Goal: Task Accomplishment & Management: Manage account settings

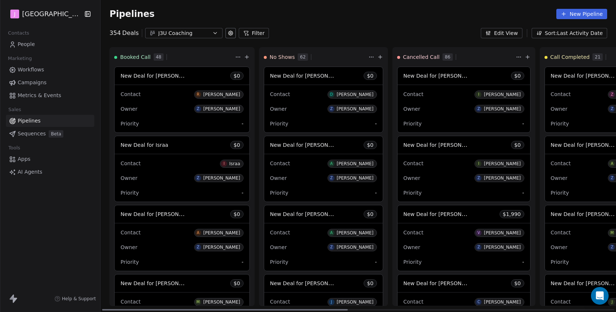
scroll to position [455, 0]
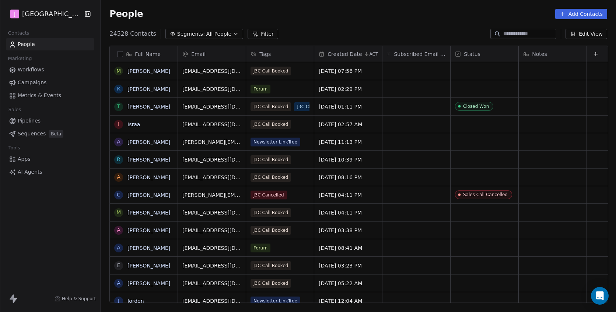
scroll to position [275, 516]
click at [31, 124] on span "Pipelines" at bounding box center [29, 121] width 23 height 8
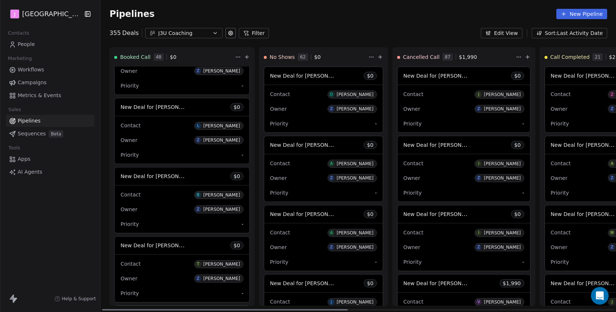
scroll to position [1454, 0]
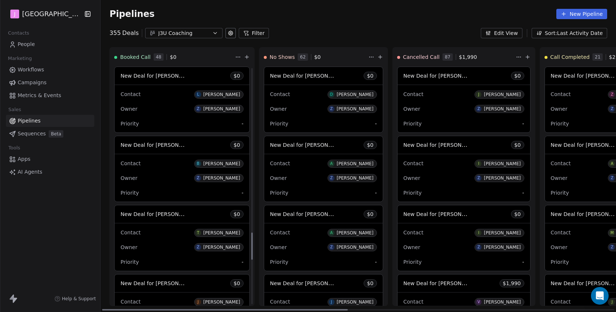
click at [172, 217] on span "New Deal for Tammy Stevenson" at bounding box center [159, 214] width 78 height 7
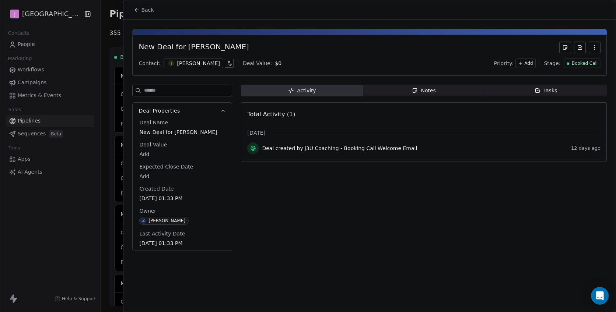
click at [593, 62] on span "Booked Call" at bounding box center [584, 63] width 26 height 6
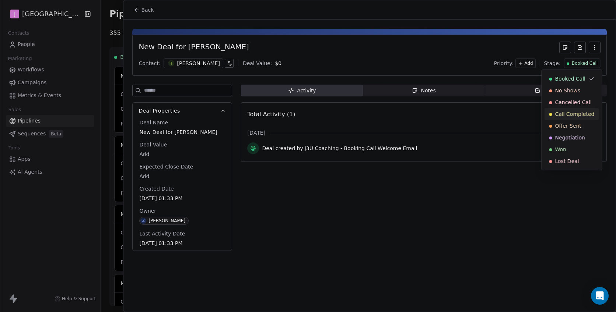
click at [568, 117] on span "Call Completed" at bounding box center [574, 113] width 39 height 7
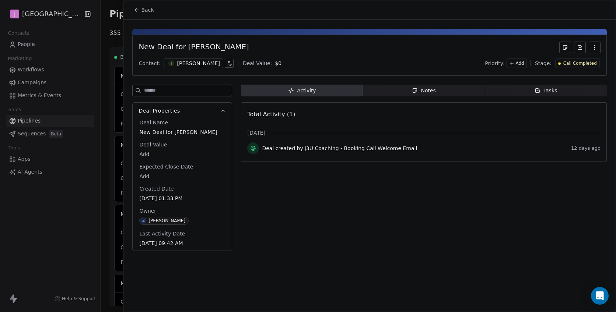
click at [141, 11] on button "Back" at bounding box center [143, 9] width 29 height 13
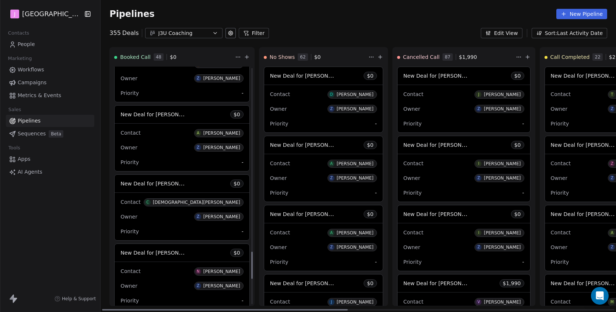
scroll to position [1631, 0]
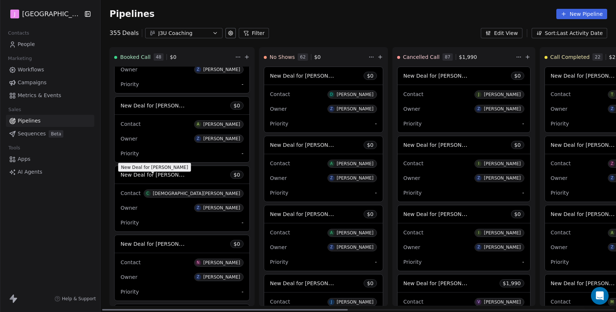
click at [179, 178] on span "New Deal for Christian Warren" at bounding box center [159, 174] width 78 height 7
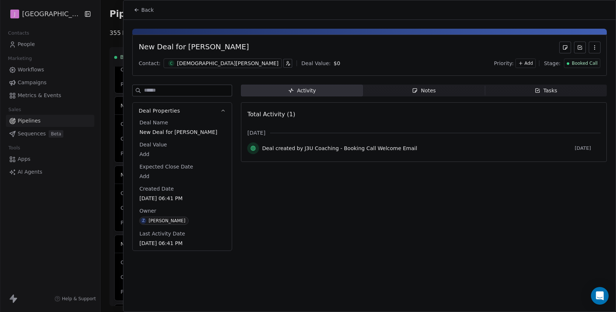
click at [579, 64] on span "Booked Call" at bounding box center [584, 63] width 26 height 6
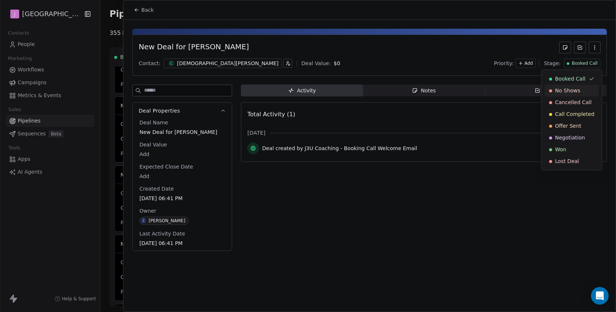
click at [562, 91] on span "No Shows" at bounding box center [567, 90] width 25 height 7
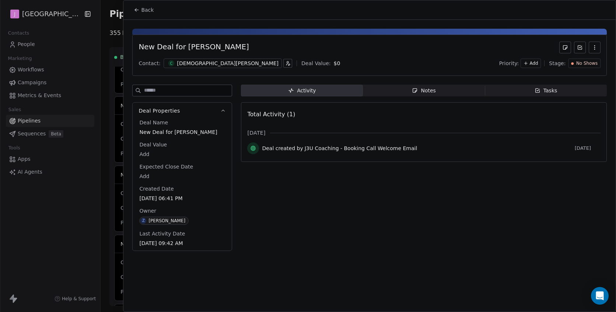
click at [148, 13] on span "Back" at bounding box center [147, 9] width 13 height 7
